Goal: Transaction & Acquisition: Purchase product/service

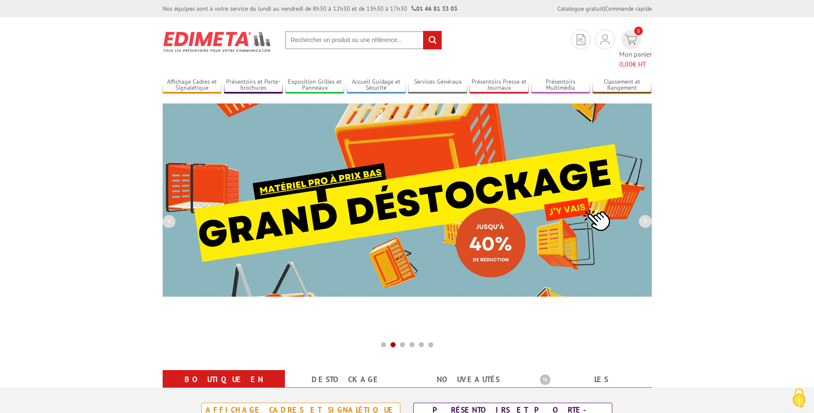
drag, startPoint x: 351, startPoint y: 44, endPoint x: 354, endPoint y: 52, distance: 8.8
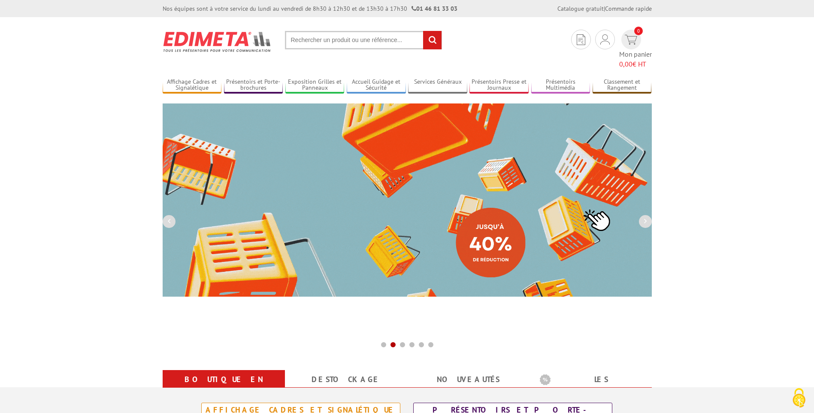
click at [351, 44] on input "text" at bounding box center [363, 40] width 157 height 18
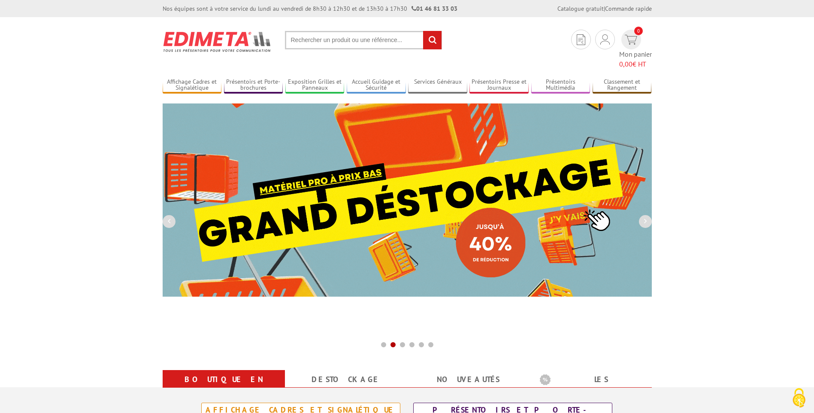
click at [353, 43] on input "text" at bounding box center [363, 40] width 157 height 18
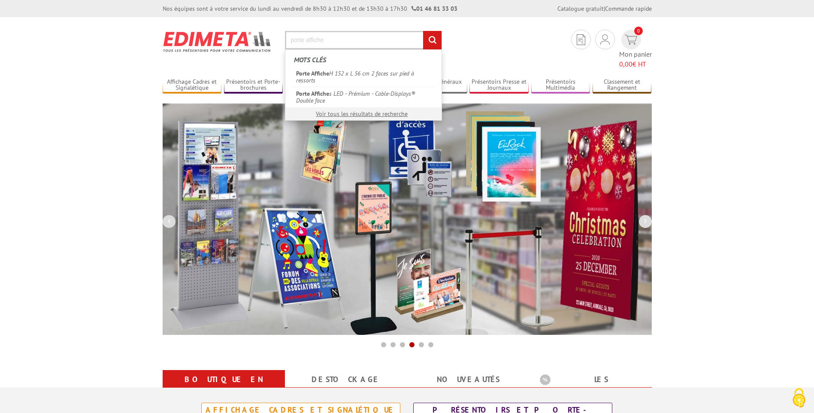
type input "porte affiche"
click at [423, 31] on input "rechercher" at bounding box center [432, 40] width 18 height 18
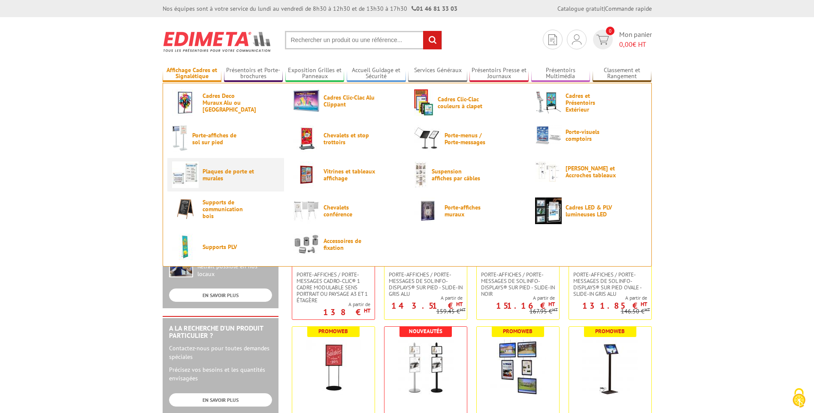
click at [205, 174] on span "Plaques de porte et murales" at bounding box center [227, 175] width 51 height 14
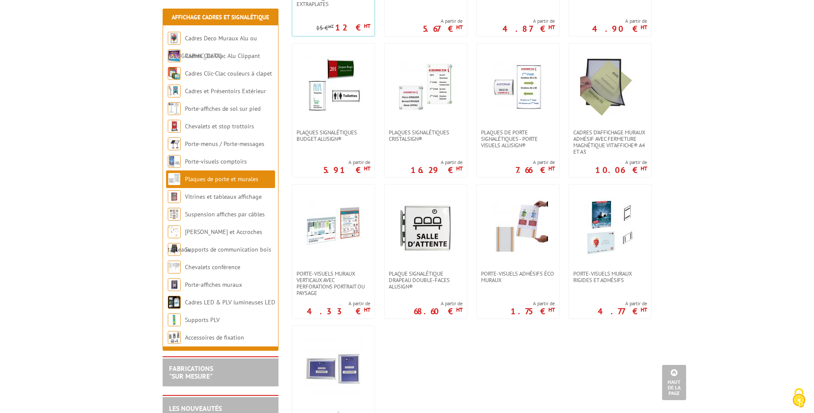
scroll to position [300, 0]
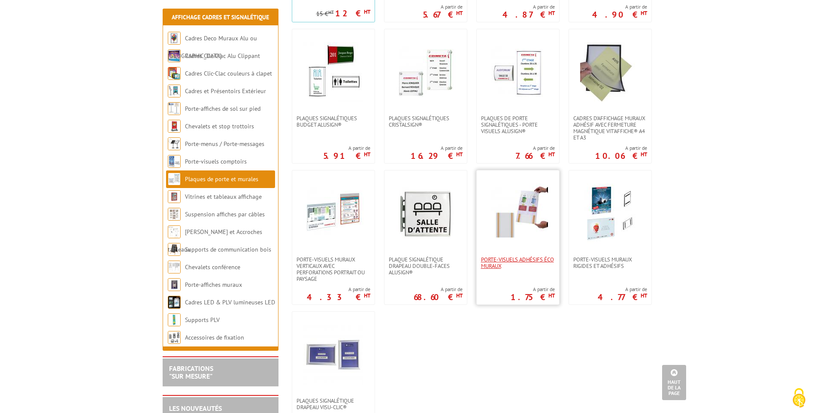
click at [503, 258] on span "Porte-visuels adhésifs éco muraux" at bounding box center [518, 262] width 74 height 13
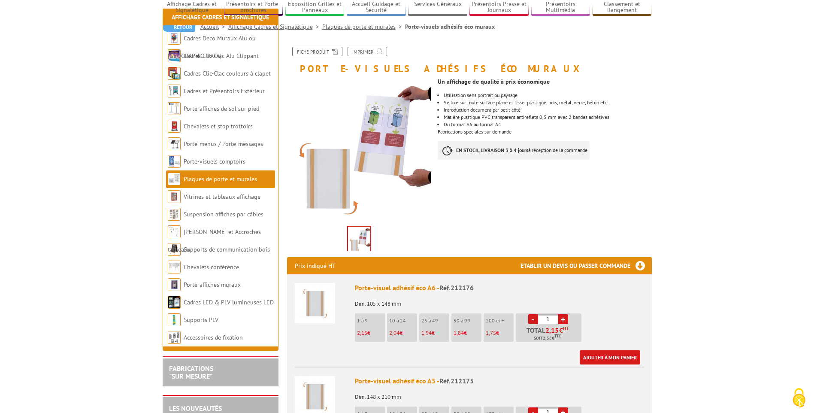
scroll to position [172, 0]
